Goal: Information Seeking & Learning: Learn about a topic

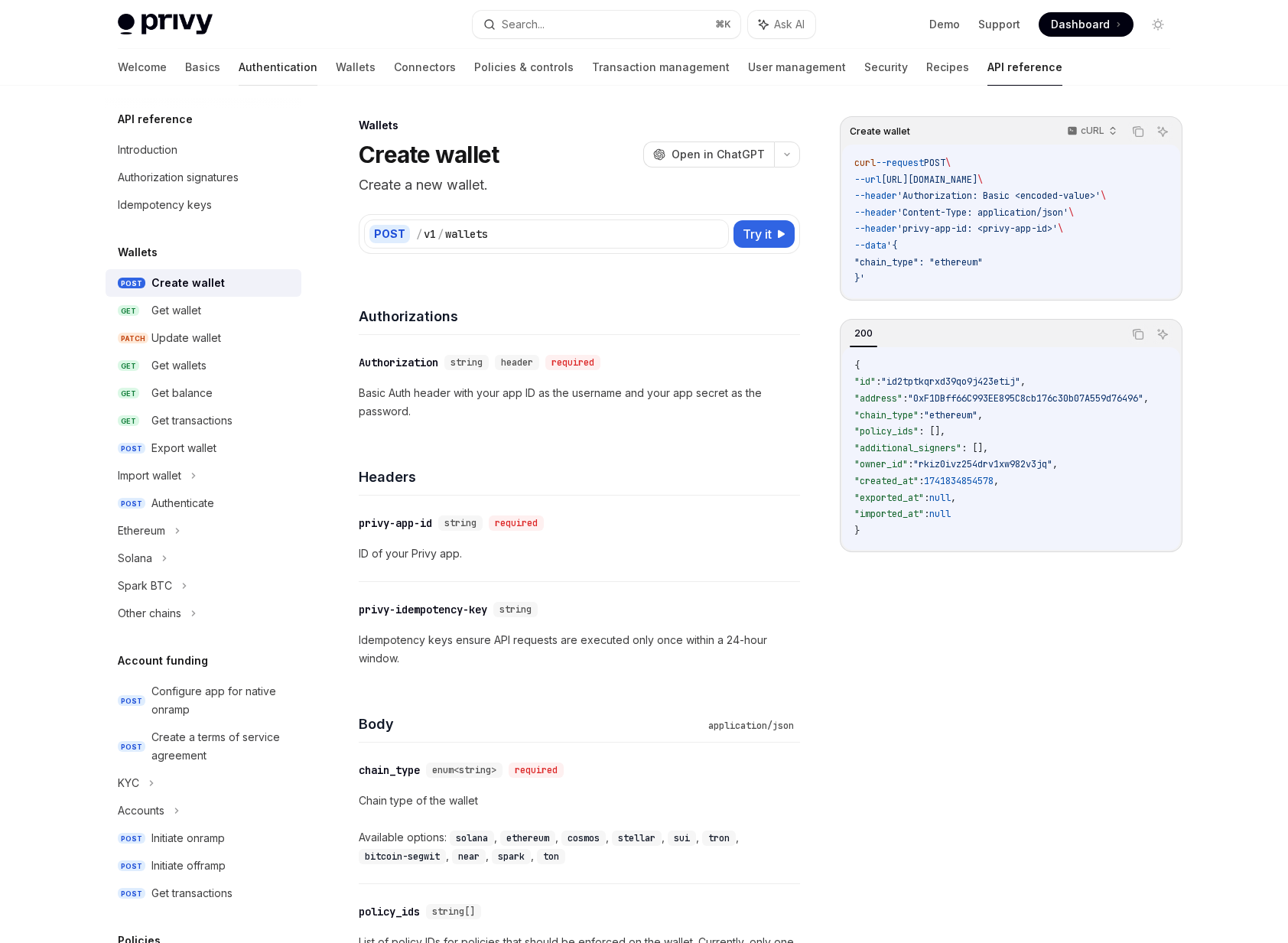
click at [239, 78] on link "Authentication" at bounding box center [278, 67] width 78 height 37
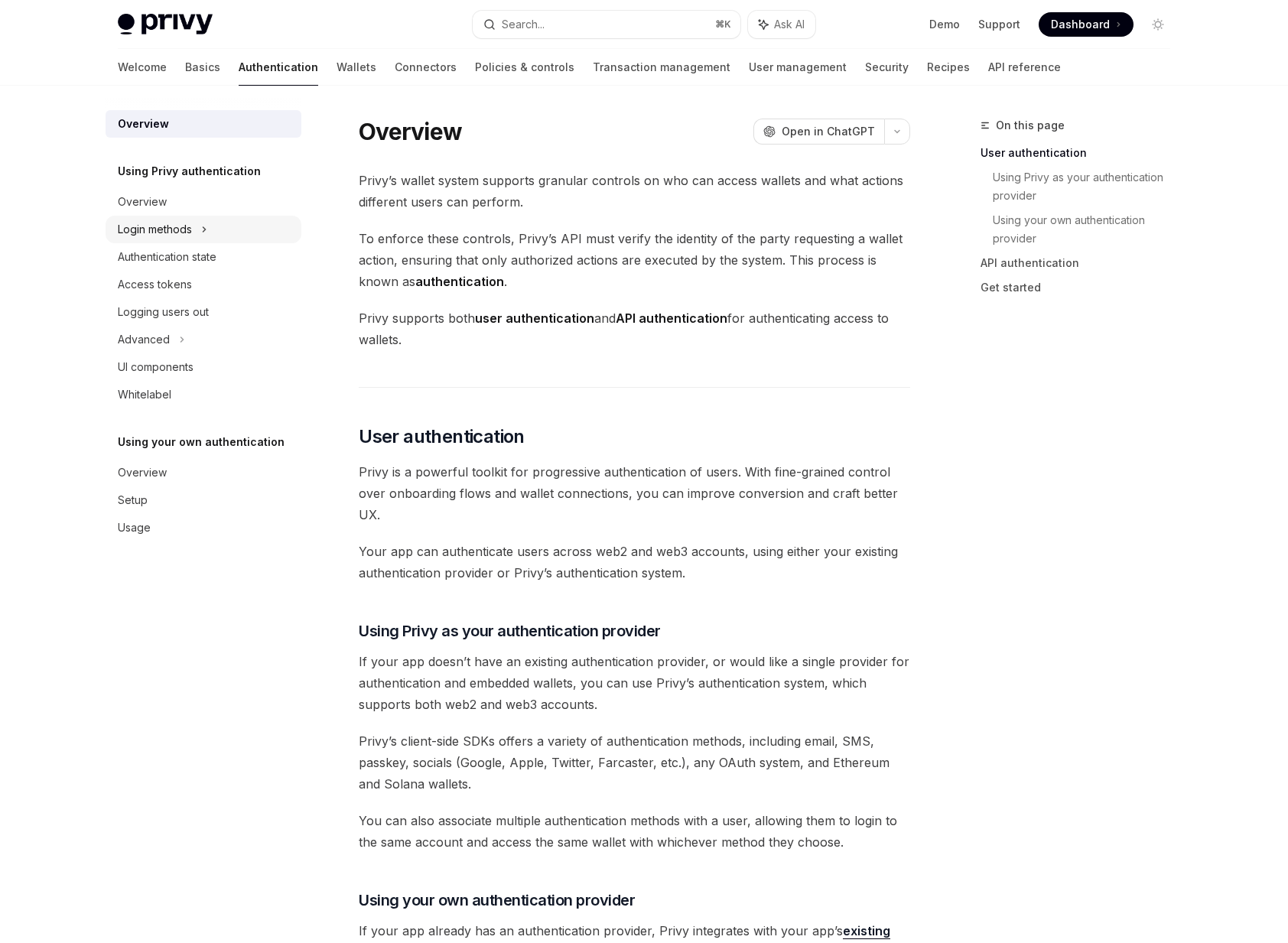
click at [194, 228] on div "Login methods" at bounding box center [203, 229] width 196 height 28
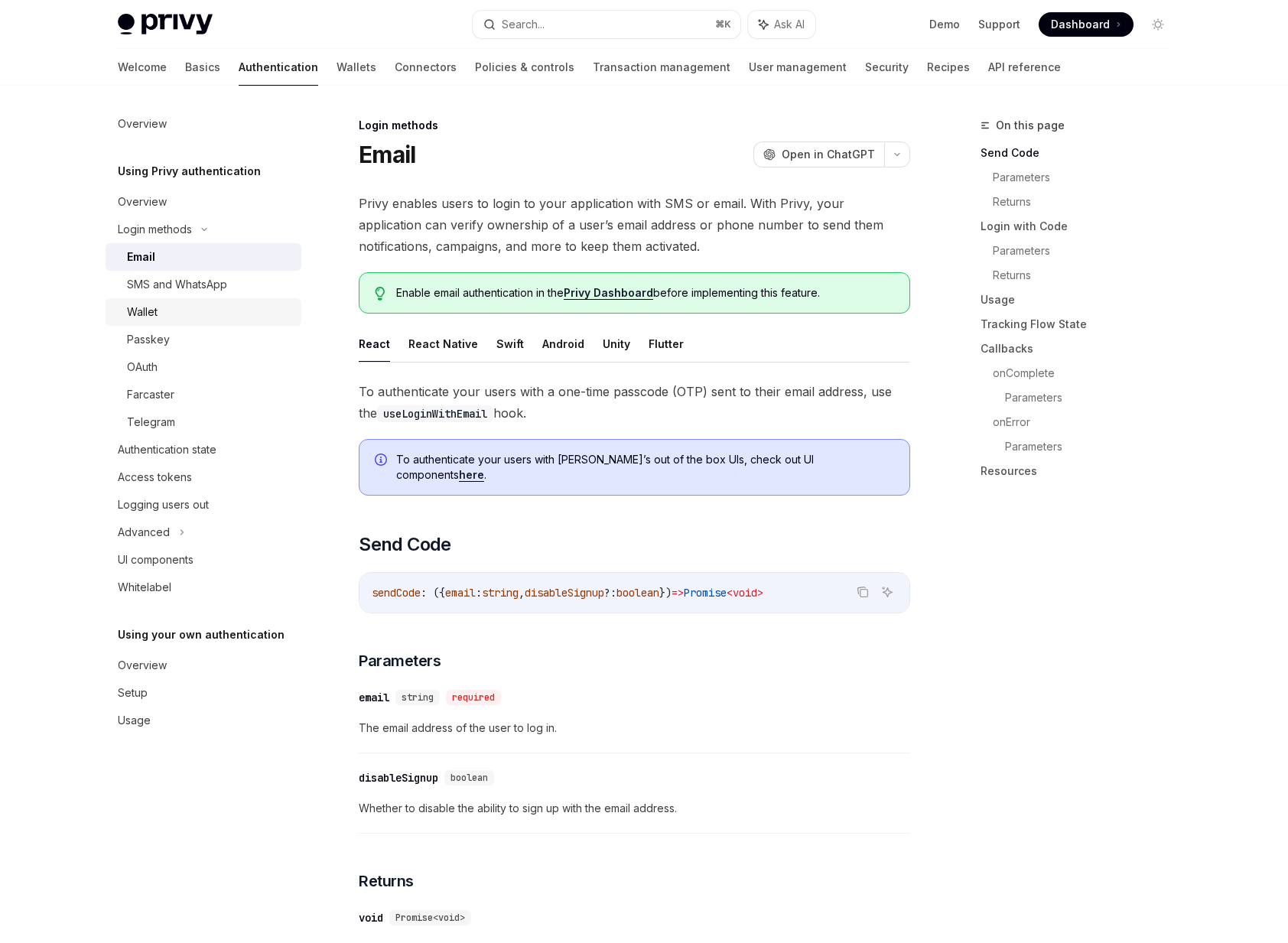
click at [159, 313] on div "Wallet" at bounding box center [209, 312] width 165 height 19
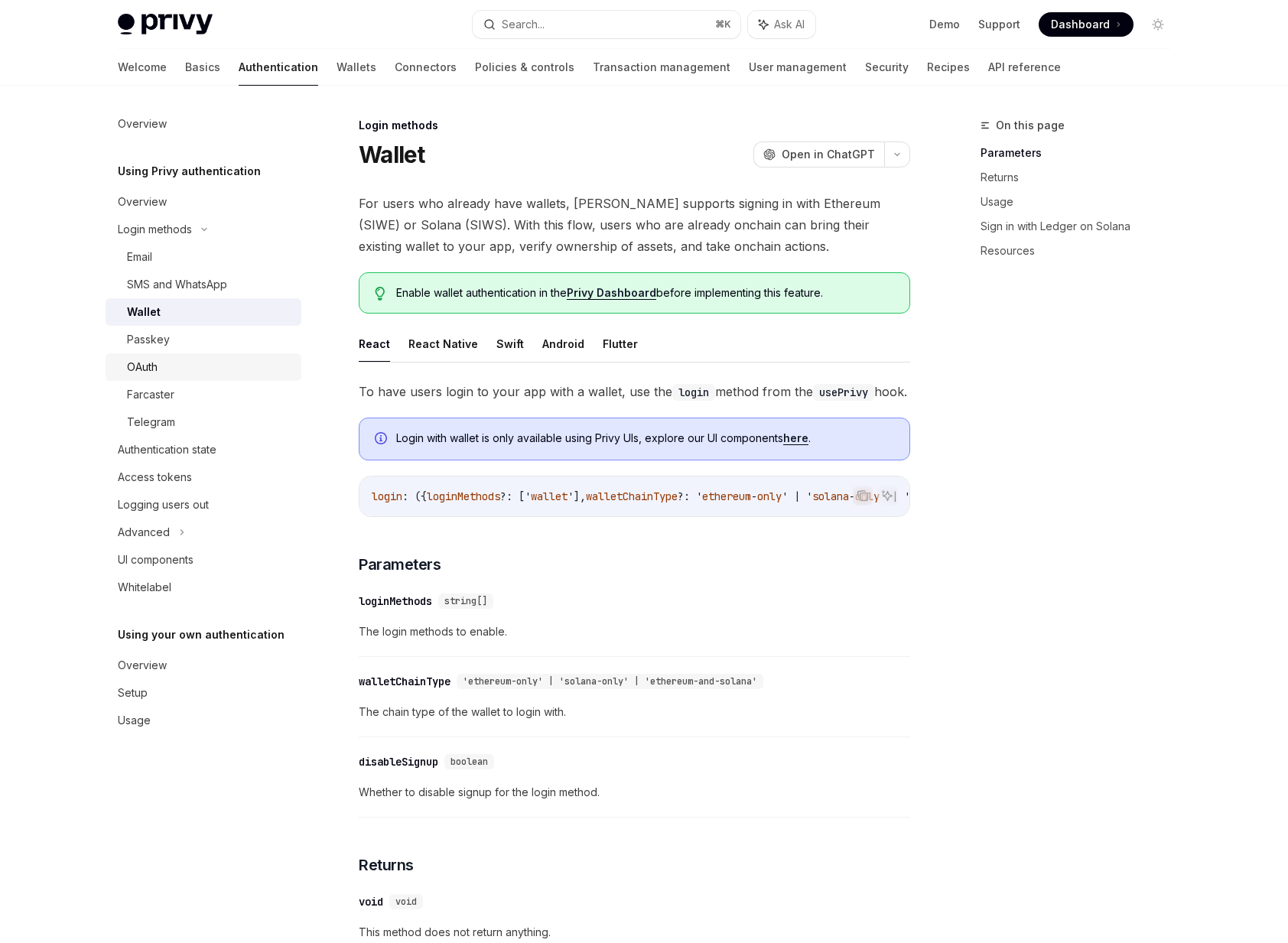
click at [155, 354] on link "OAuth" at bounding box center [203, 366] width 196 height 28
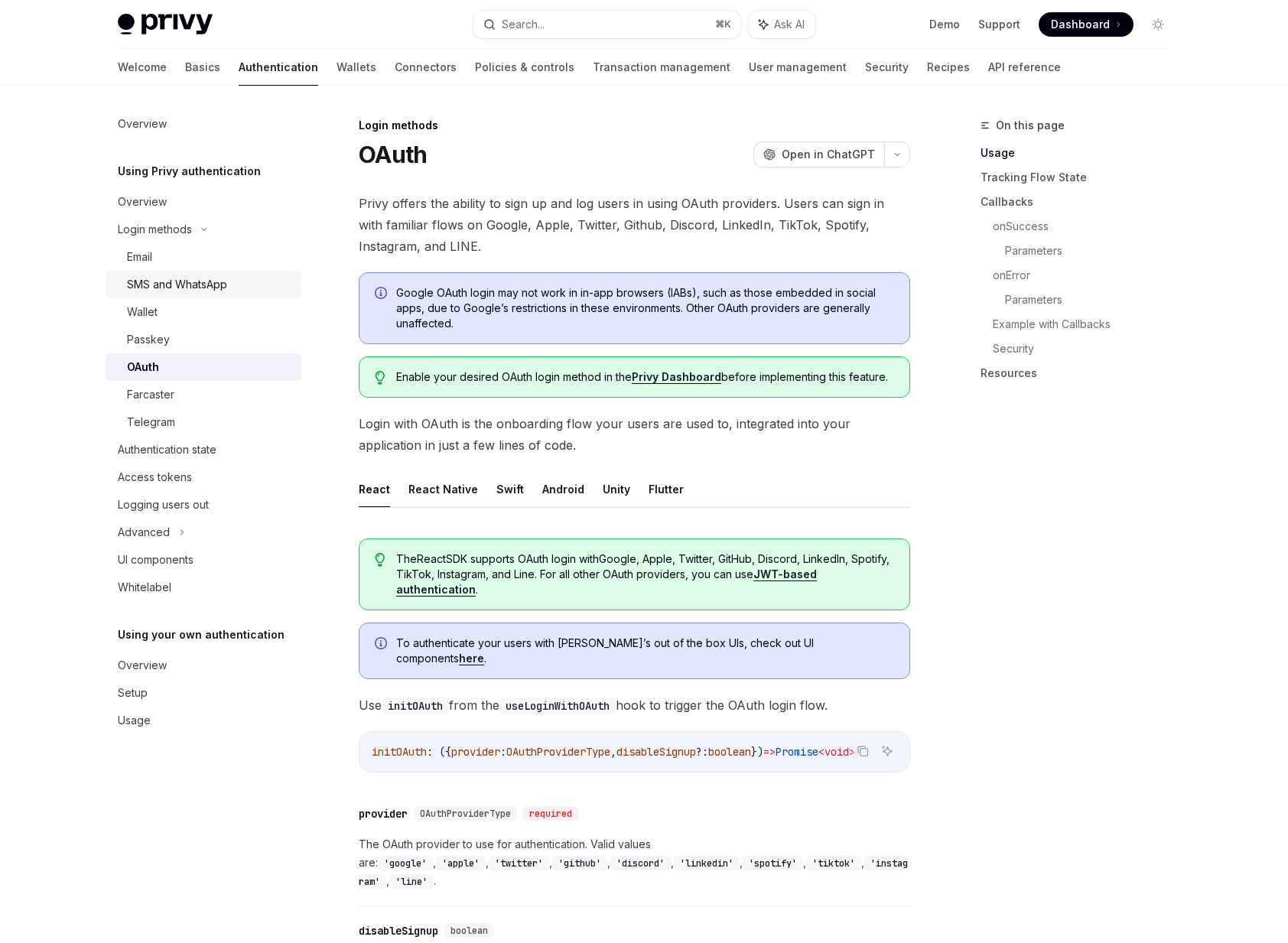
click at [177, 272] on link "SMS and WhatsApp" at bounding box center [203, 284] width 196 height 28
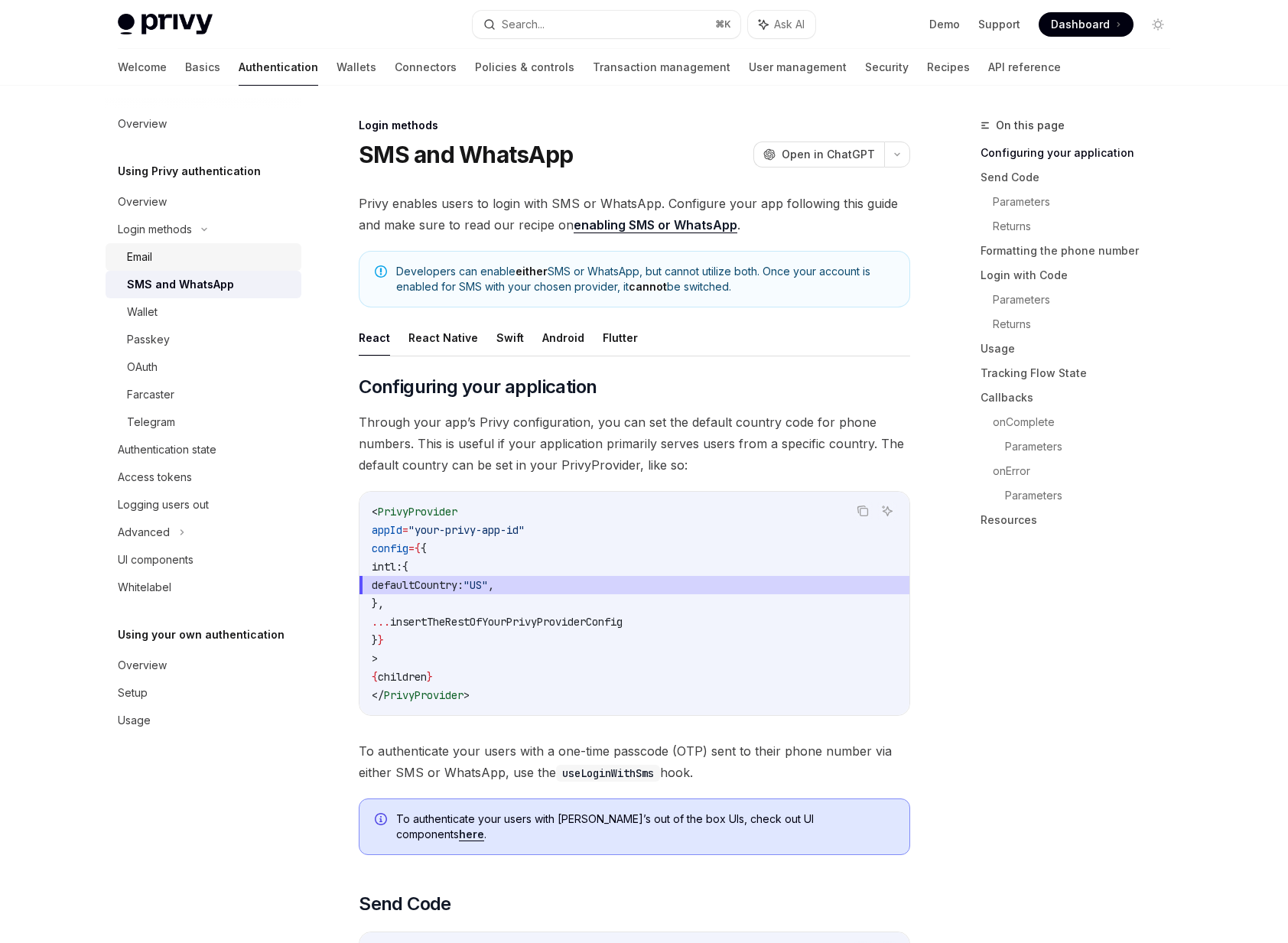
click at [184, 244] on link "Email" at bounding box center [203, 257] width 196 height 28
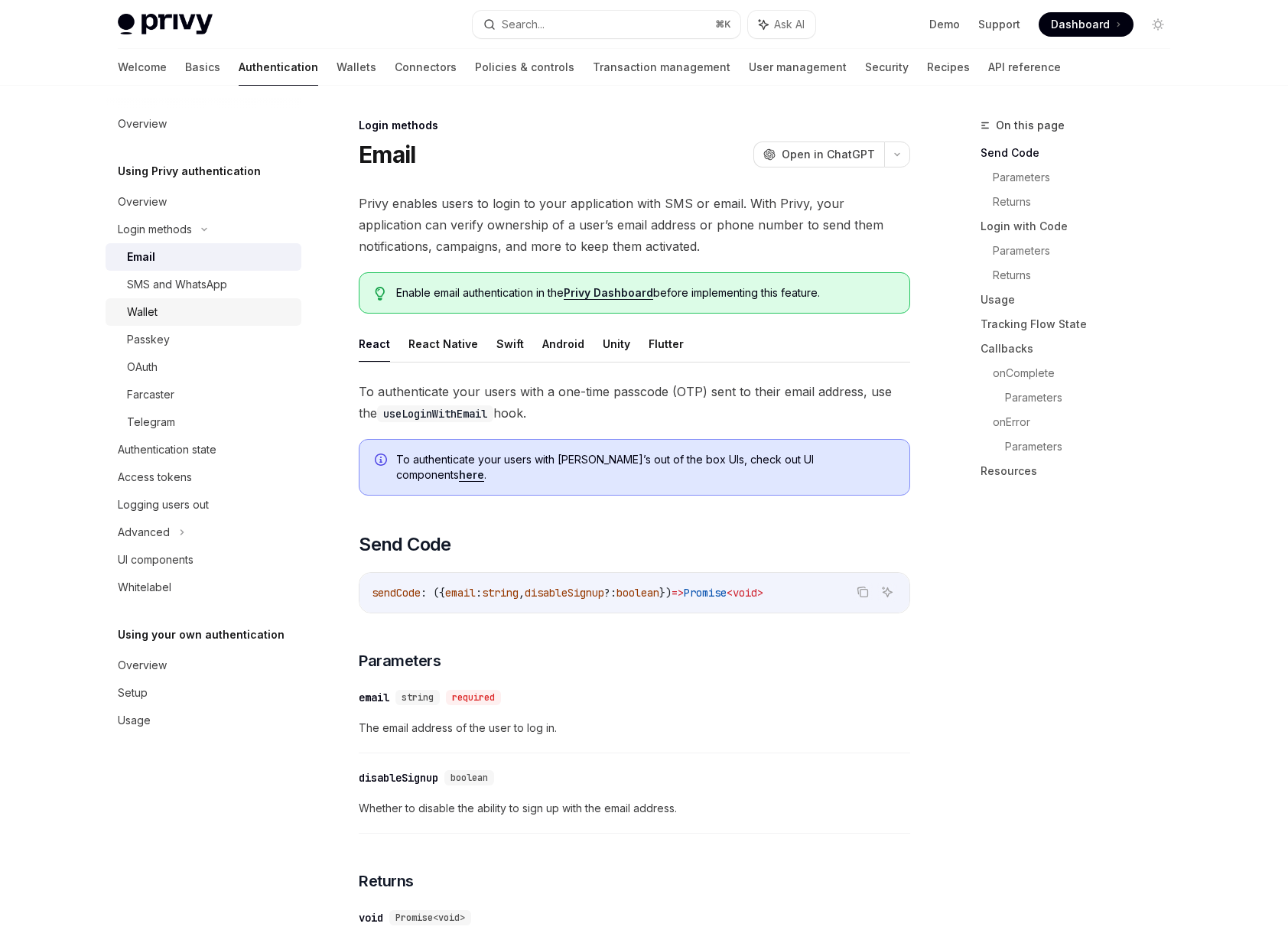
click at [166, 308] on div "Wallet" at bounding box center [209, 312] width 165 height 19
type textarea "*"
